Goal: Information Seeking & Learning: Learn about a topic

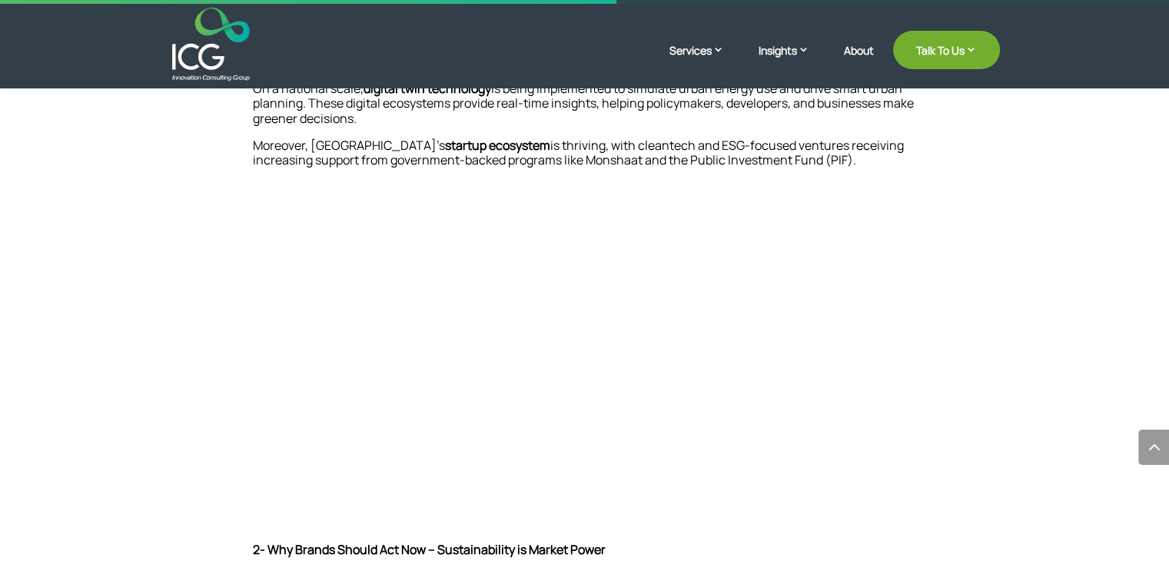
scroll to position [846, 0]
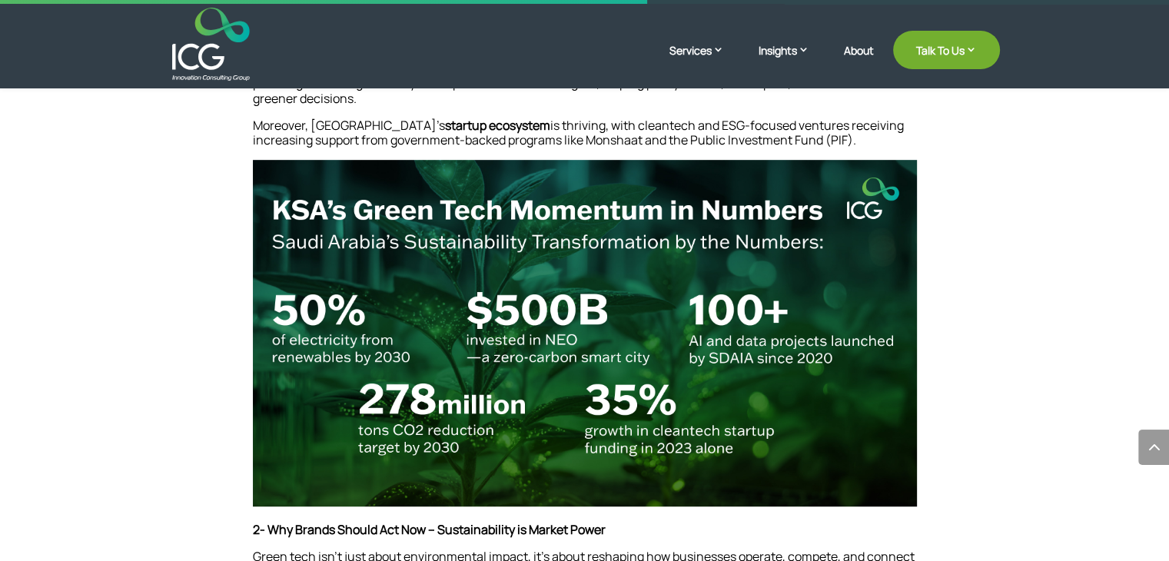
click at [854, 353] on img at bounding box center [585, 333] width 664 height 347
click at [643, 318] on img at bounding box center [585, 333] width 664 height 347
click at [573, 264] on img at bounding box center [585, 333] width 664 height 347
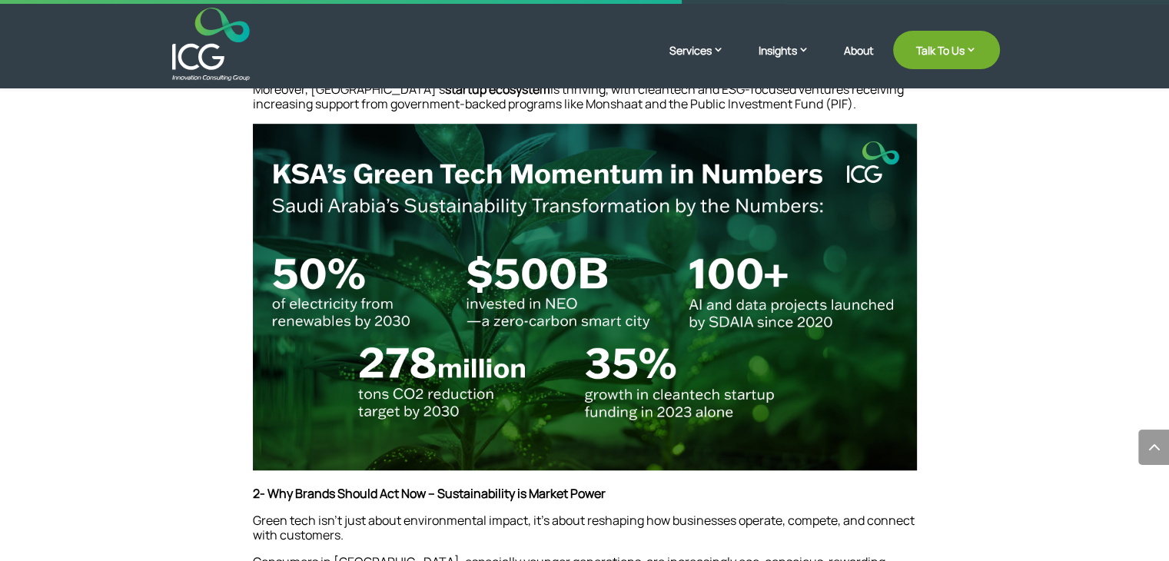
scroll to position [890, 0]
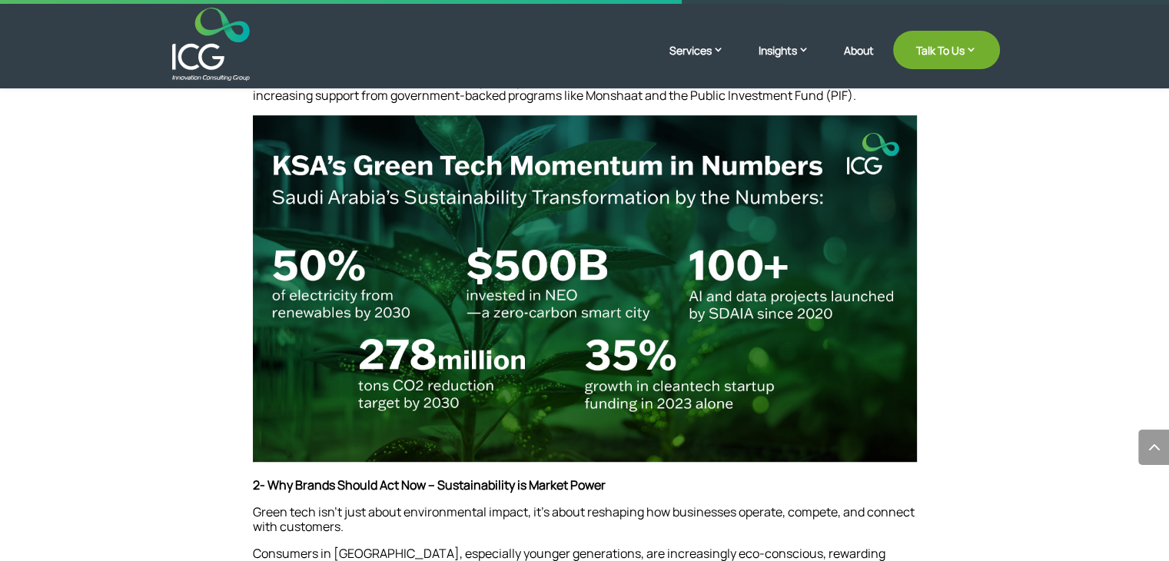
click at [892, 420] on img at bounding box center [585, 288] width 664 height 347
